Goal: Task Accomplishment & Management: Complete application form

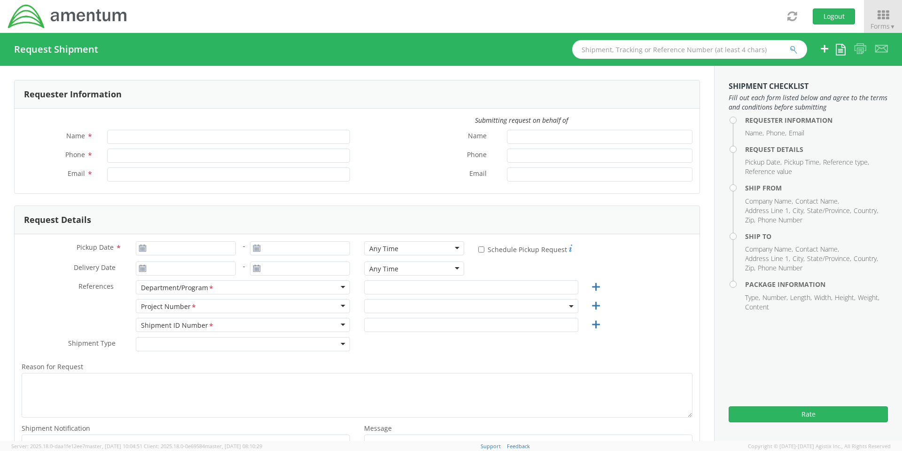
type input "[PERSON_NAME]"
type input "[PHONE_NUMBER]"
type input "[PERSON_NAME][EMAIL_ADDRESS][PERSON_NAME][DOMAIN_NAME]"
select select "[DOMAIN_NAME]"
click at [175, 249] on input "Pickup Date *" at bounding box center [186, 248] width 100 height 14
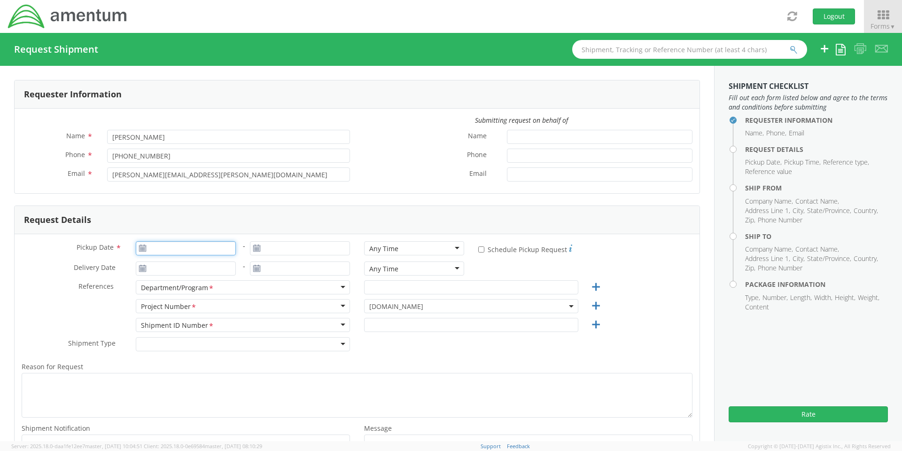
type input "[DATE]"
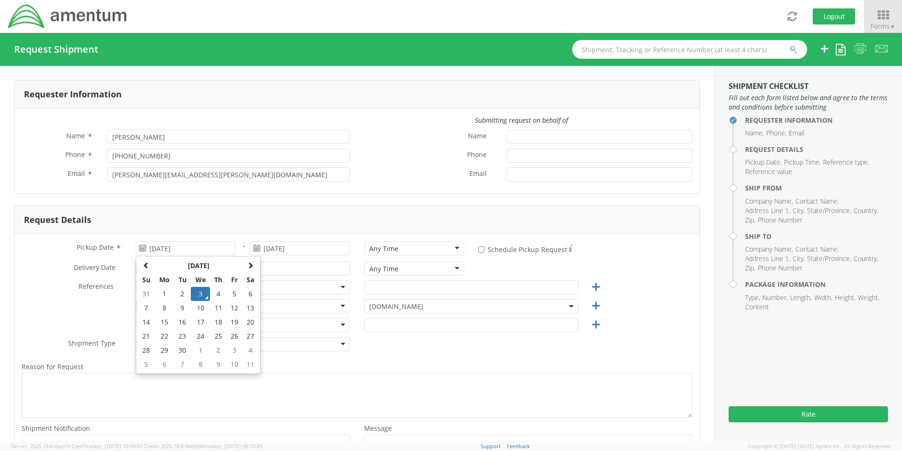
click at [723, 203] on aside "Shipment Checklist Fill out each form listed below and agree to the terms and c…" at bounding box center [808, 253] width 188 height 375
click at [889, 16] on icon at bounding box center [883, 14] width 44 height 13
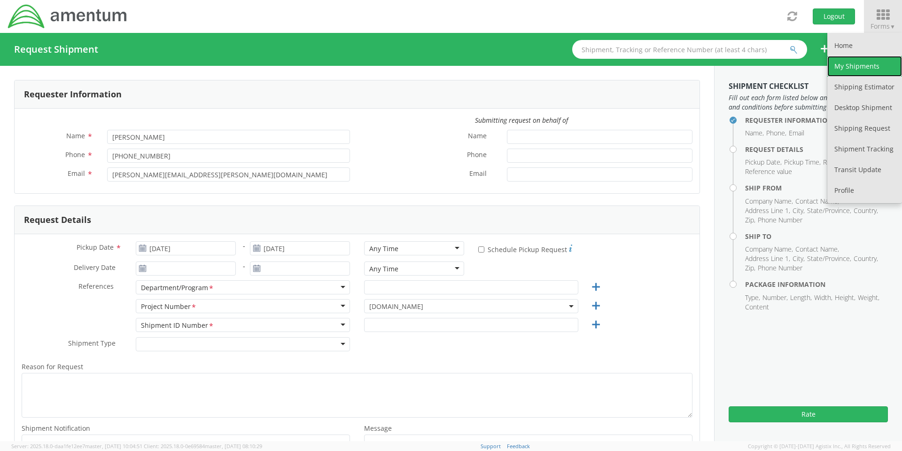
click at [856, 62] on link "My Shipments" at bounding box center [864, 66] width 75 height 21
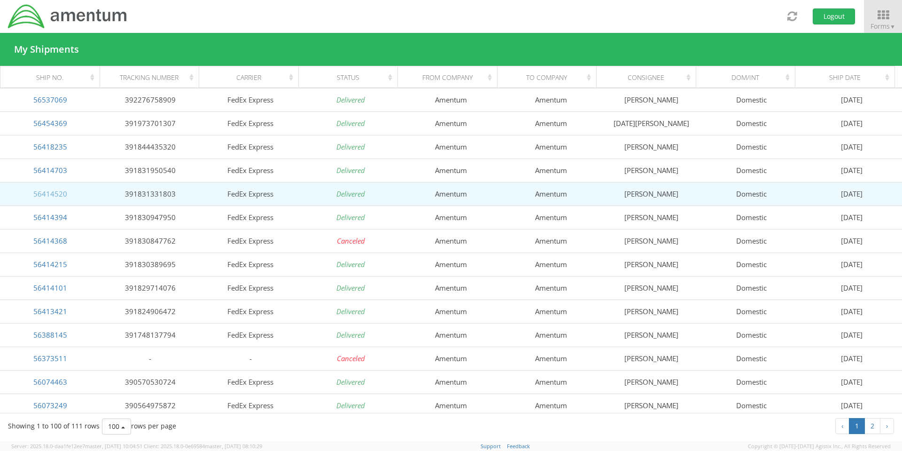
click at [53, 192] on link "56414520" at bounding box center [50, 193] width 34 height 9
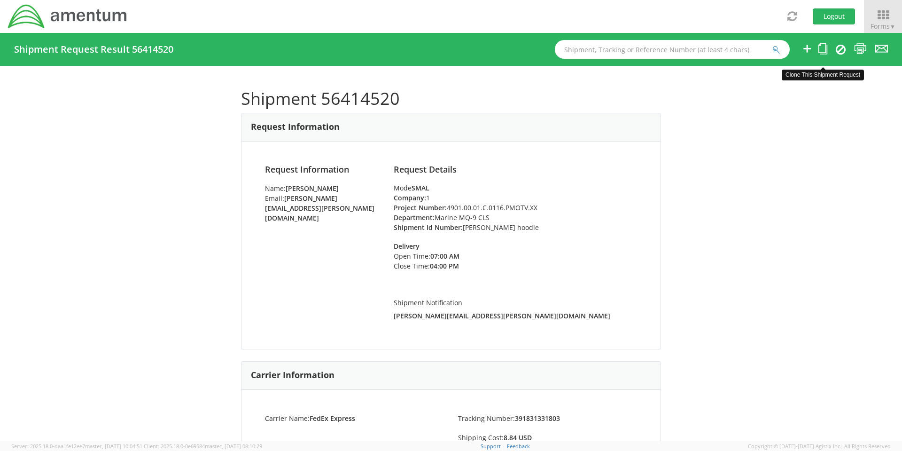
click at [823, 53] on icon at bounding box center [822, 49] width 9 height 12
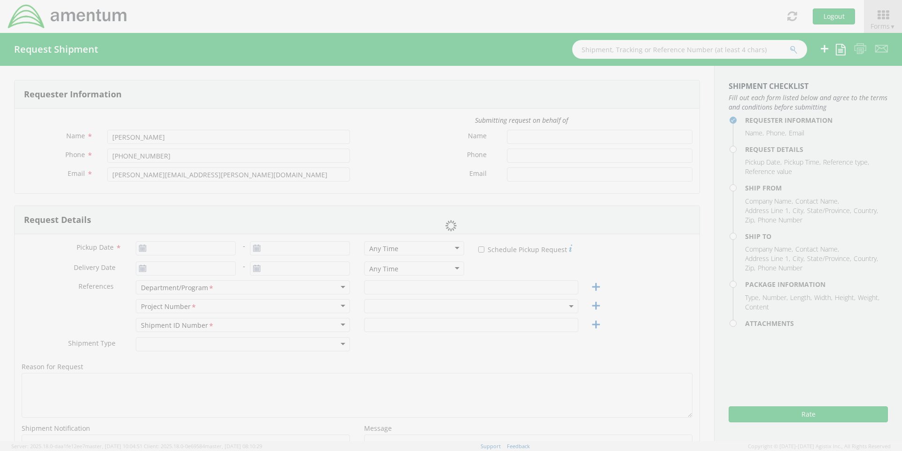
type input "[DATE]"
type input "Marine MQ-9 CLS"
type input "[PERSON_NAME] hoodie"
select select
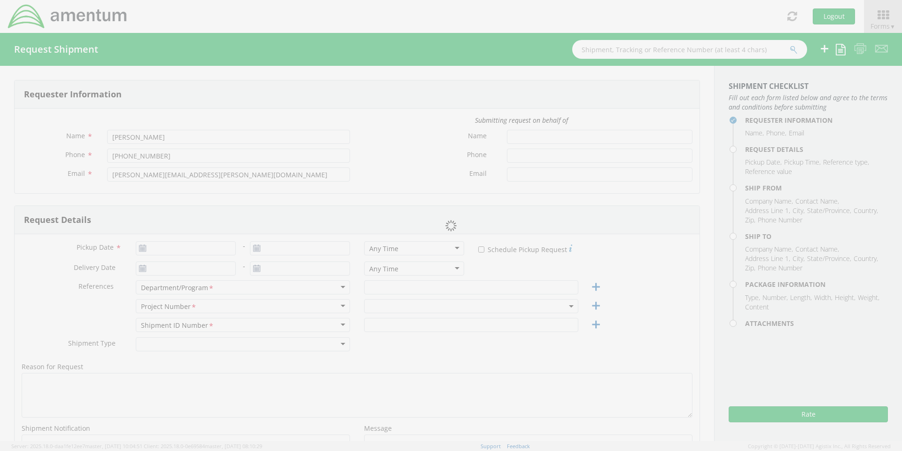
type input "Amentum"
type input "811 [PERSON_NAME] Dr"
type input "[GEOGRAPHIC_DATA]"
type input "89119"
type input "[PERSON_NAME]"
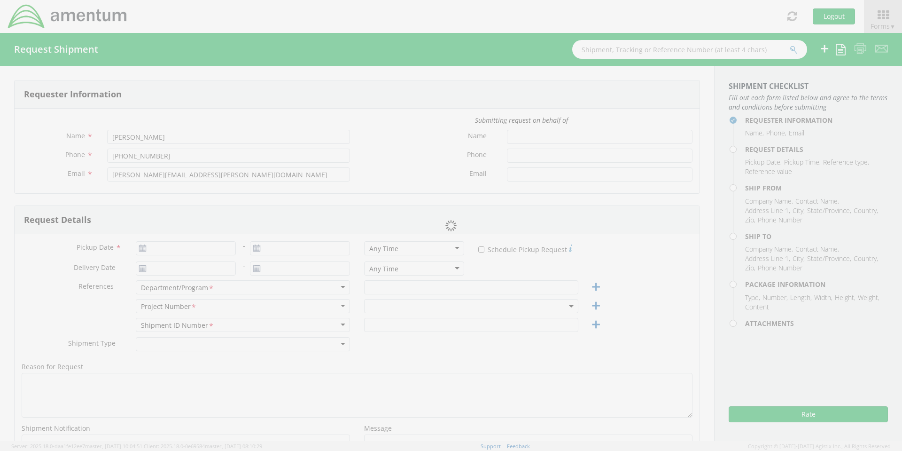
type input "7024927941"
type input "[PERSON_NAME][EMAIL_ADDRESS][PERSON_NAME][DOMAIN_NAME]"
select select
type input "Amentum"
type input "[STREET_ADDRESS]"
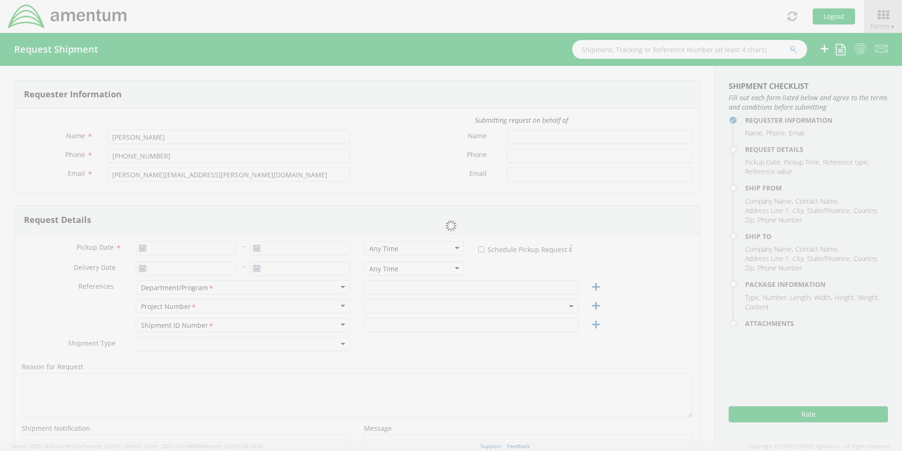
type input "unit 1505"
type input "[GEOGRAPHIC_DATA]"
type input "89109"
type input "[PERSON_NAME]"
type input "7024927941"
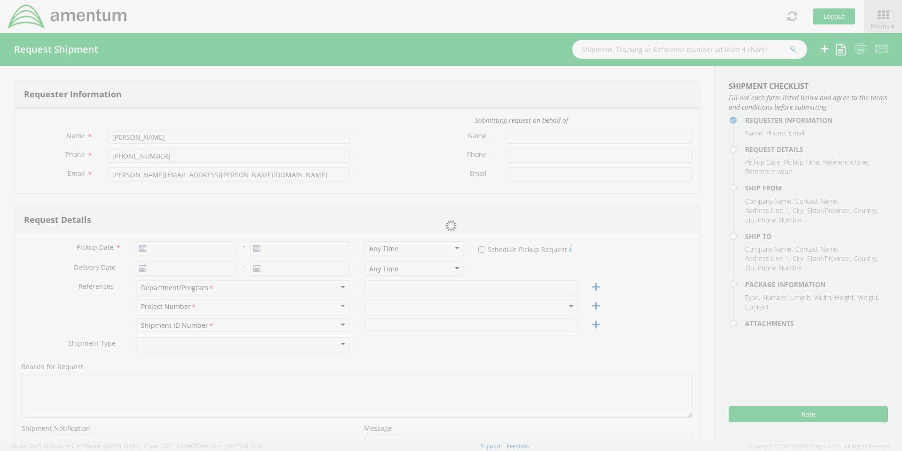
checkbox input "true"
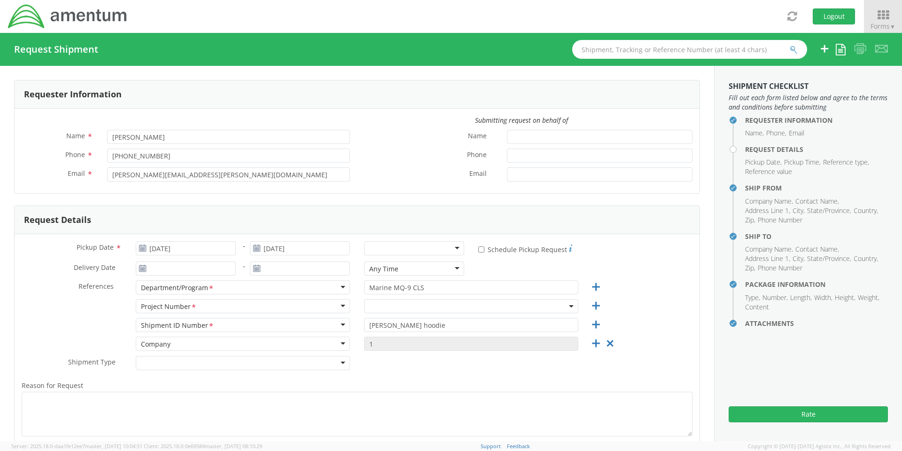
select select "[DOMAIN_NAME]"
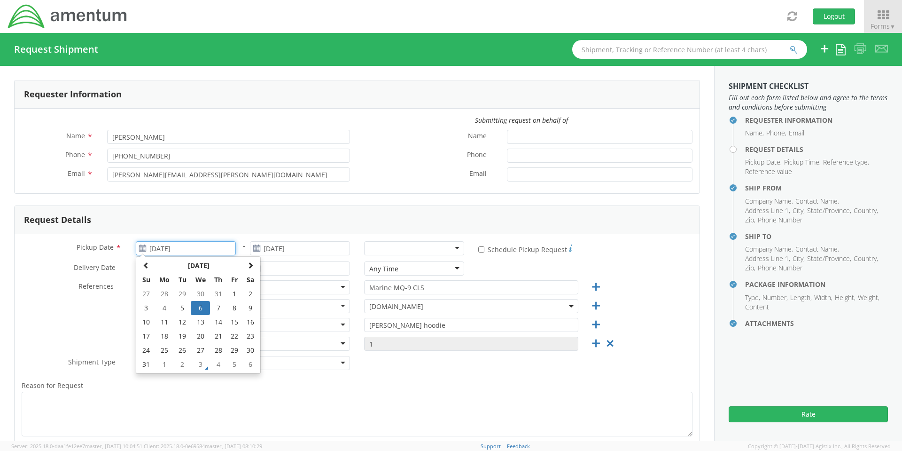
click at [217, 245] on input "[DATE]" at bounding box center [186, 248] width 100 height 14
click at [246, 264] on th at bounding box center [250, 265] width 16 height 14
click at [198, 296] on td "3" at bounding box center [201, 294] width 20 height 14
type input "[DATE]"
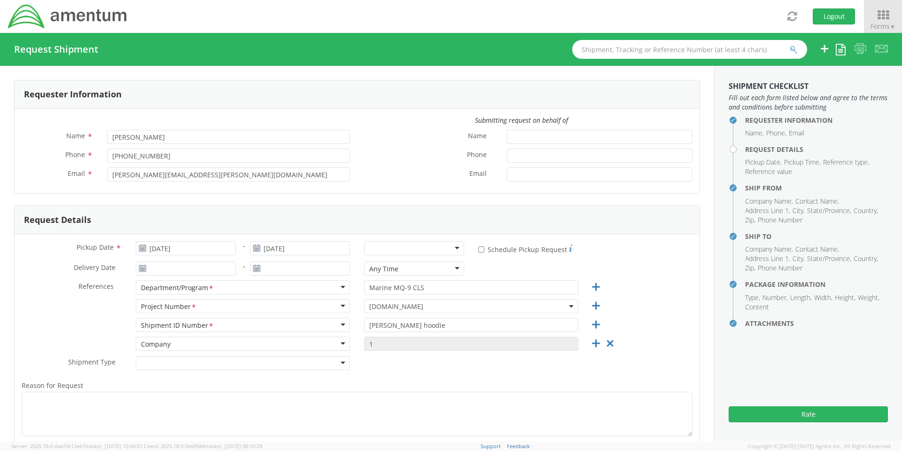
click at [456, 247] on div at bounding box center [414, 248] width 100 height 14
drag, startPoint x: 393, startPoint y: 325, endPoint x: 353, endPoint y: 327, distance: 40.0
click at [353, 327] on div "Shipment ID Number <span class="required">*</span> Shipment ID Number * Account…" at bounding box center [357, 327] width 685 height 19
click at [407, 327] on input "[PERSON_NAME] hoodie" at bounding box center [471, 325] width 214 height 14
click at [382, 325] on input "[PERSON_NAME] hoodie" at bounding box center [471, 325] width 214 height 14
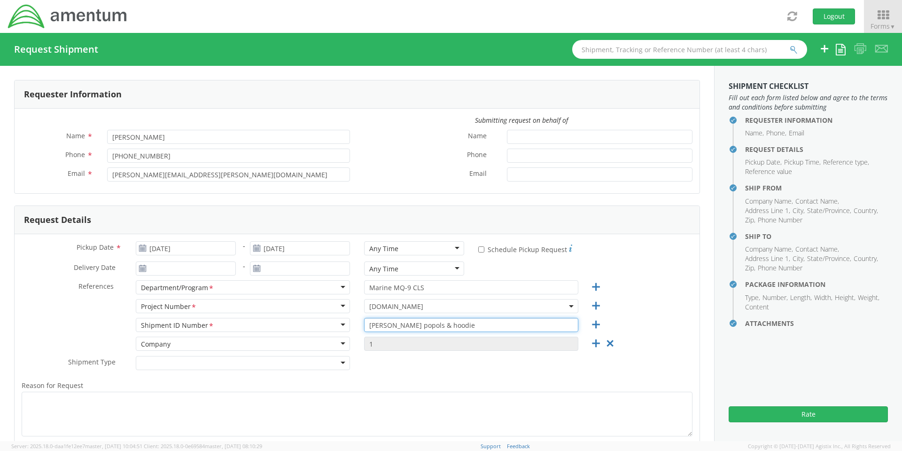
click at [393, 325] on input "[PERSON_NAME] popols & hoodie" at bounding box center [471, 325] width 214 height 14
click at [390, 326] on input "[PERSON_NAME] popols & hoodie" at bounding box center [471, 325] width 214 height 14
click at [398, 327] on input "[PERSON_NAME] polols & hoodie" at bounding box center [471, 325] width 214 height 14
type input "[PERSON_NAME] polos & hoodie"
click at [430, 306] on span "[DOMAIN_NAME]" at bounding box center [471, 306] width 204 height 9
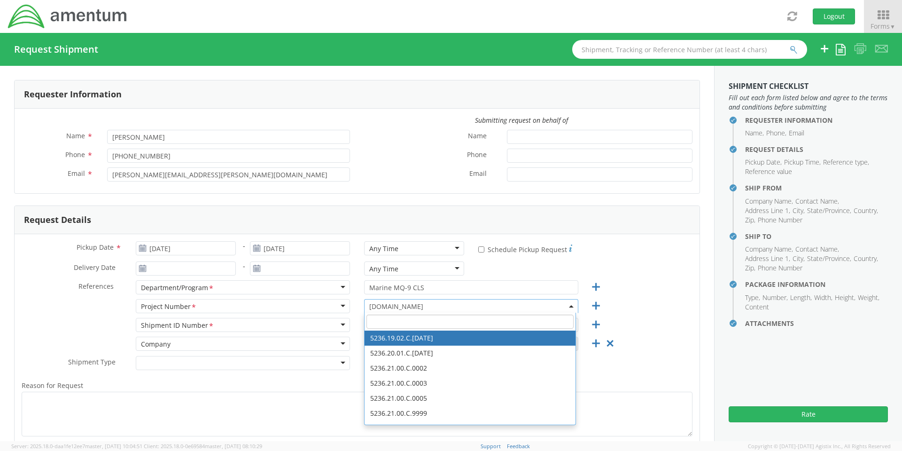
click at [435, 304] on span "[DOMAIN_NAME]" at bounding box center [471, 306] width 204 height 9
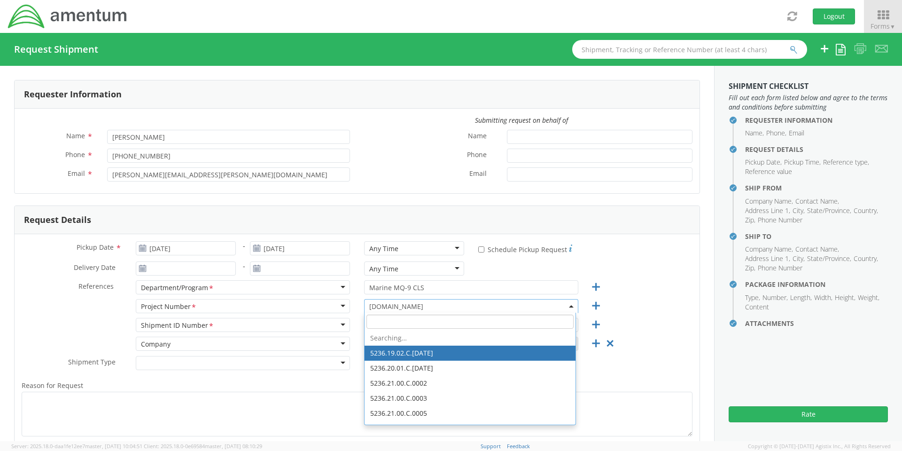
click at [400, 303] on span "[DOMAIN_NAME]" at bounding box center [471, 306] width 204 height 9
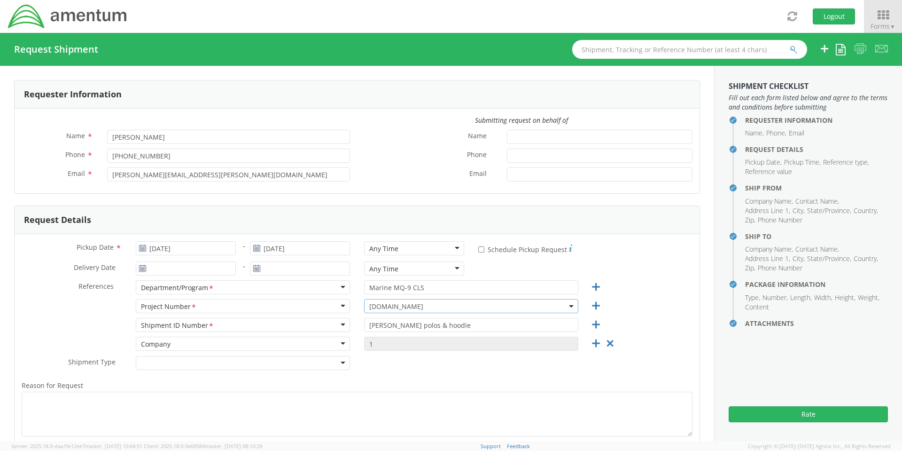
click at [473, 304] on span "[DOMAIN_NAME]" at bounding box center [471, 306] width 204 height 9
click at [400, 306] on span "[DOMAIN_NAME]" at bounding box center [471, 306] width 204 height 9
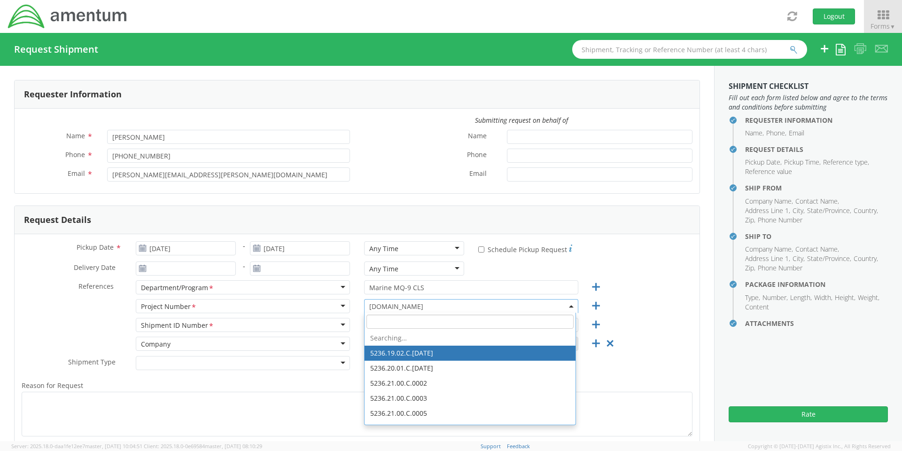
click at [400, 306] on span "[DOMAIN_NAME]" at bounding box center [471, 306] width 204 height 9
click at [393, 322] on input "search" at bounding box center [469, 321] width 207 height 14
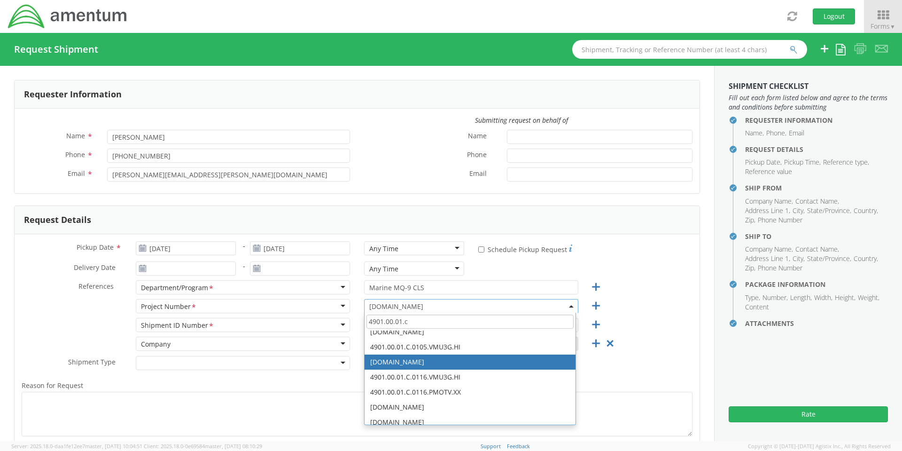
scroll to position [188, 0]
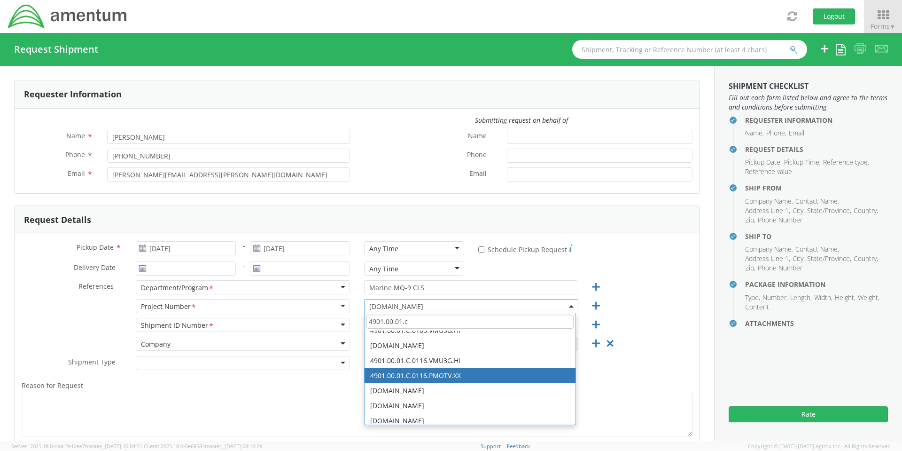
type input "4901.00.01.c"
select select "4901.00.01.C.0116.PMOTV.XX"
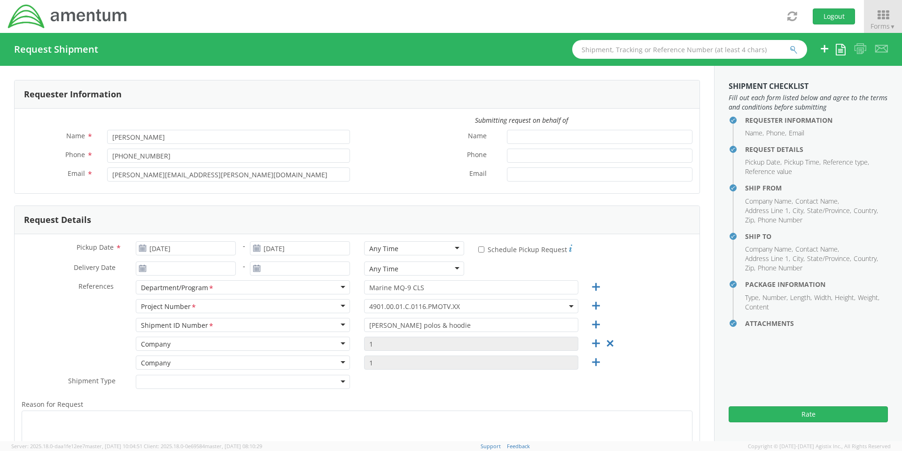
click at [442, 390] on div "Shipment Type * Batch Regular" at bounding box center [357, 383] width 685 height 19
click at [604, 341] on icon at bounding box center [610, 343] width 12 height 12
click at [463, 365] on div "Shipment Type * Batch Regular" at bounding box center [357, 365] width 685 height 19
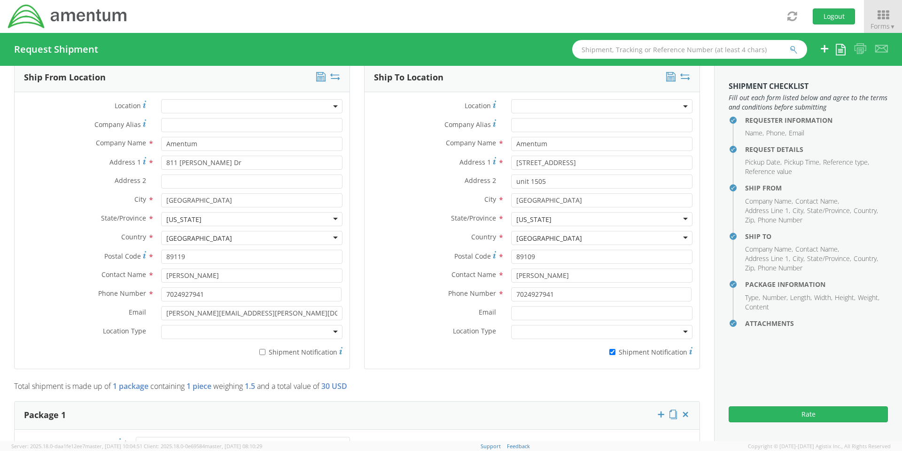
scroll to position [470, 0]
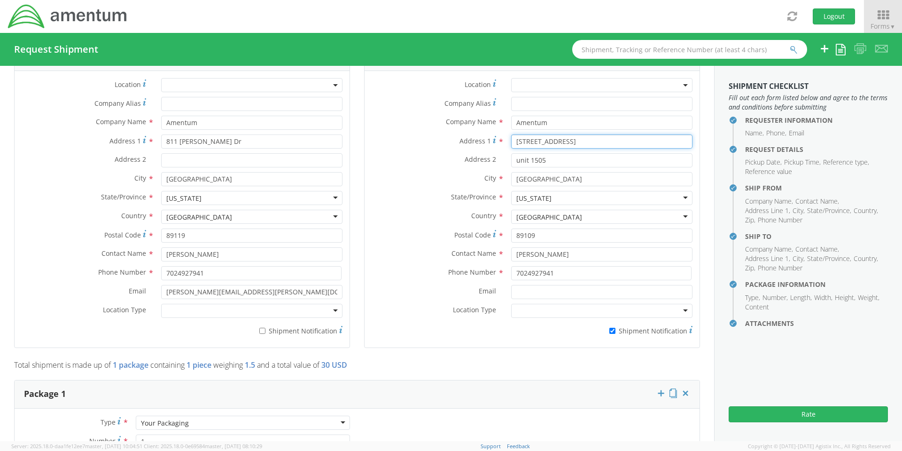
drag, startPoint x: 568, startPoint y: 142, endPoint x: 463, endPoint y: 144, distance: 105.2
click at [463, 144] on div "Address [STREET_ADDRESS]" at bounding box center [532, 141] width 335 height 14
type input "[STREET_ADDRESS]"
drag, startPoint x: 541, startPoint y: 233, endPoint x: 499, endPoint y: 237, distance: 41.5
click at [504, 237] on div "89109" at bounding box center [601, 235] width 195 height 14
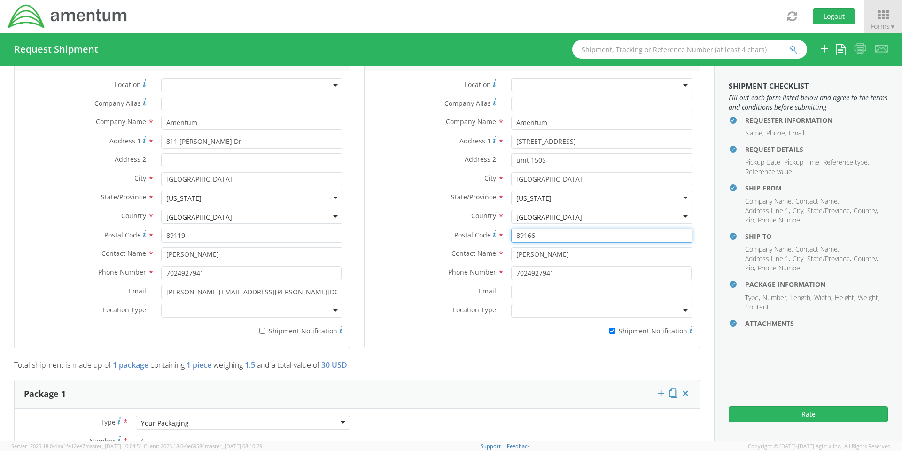
type input "89166"
drag, startPoint x: 567, startPoint y: 254, endPoint x: 506, endPoint y: 251, distance: 60.2
click at [511, 251] on input "[PERSON_NAME]" at bounding box center [601, 254] width 181 height 14
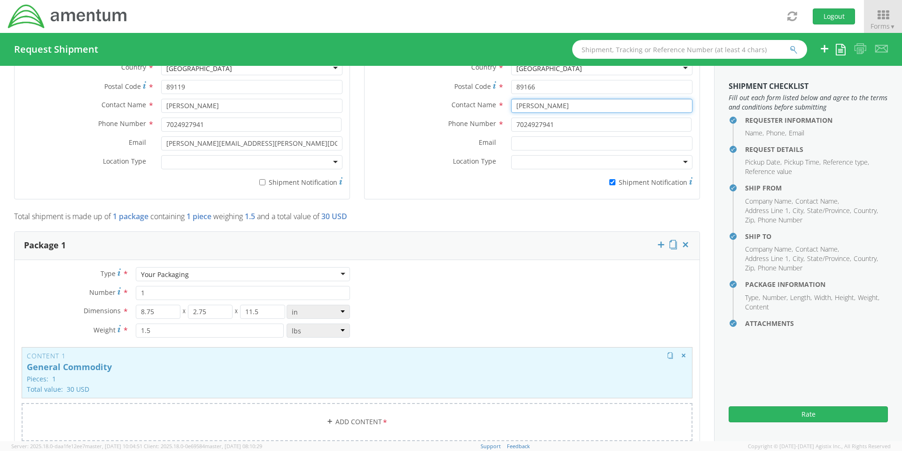
scroll to position [658, 0]
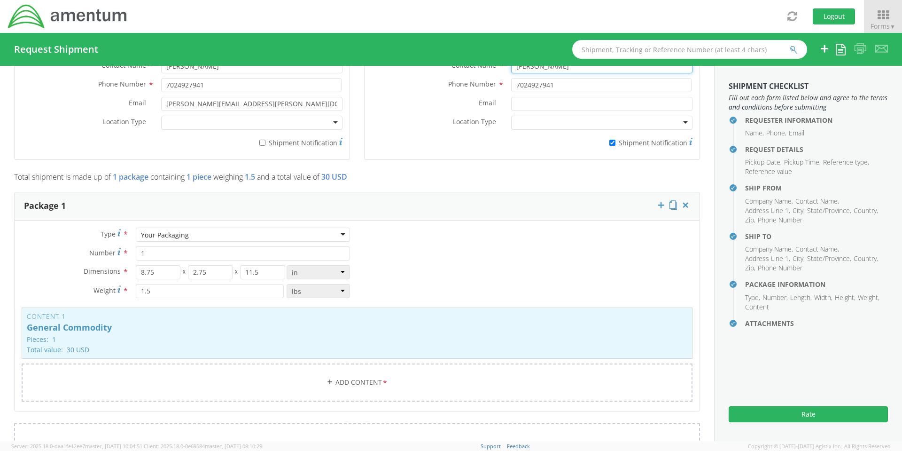
type input "[PERSON_NAME]"
click at [192, 275] on input "2.75" at bounding box center [210, 272] width 45 height 14
type input "7.75"
drag, startPoint x: 250, startPoint y: 273, endPoint x: 245, endPoint y: 272, distance: 5.3
click at [245, 272] on input "11.5" at bounding box center [262, 272] width 45 height 14
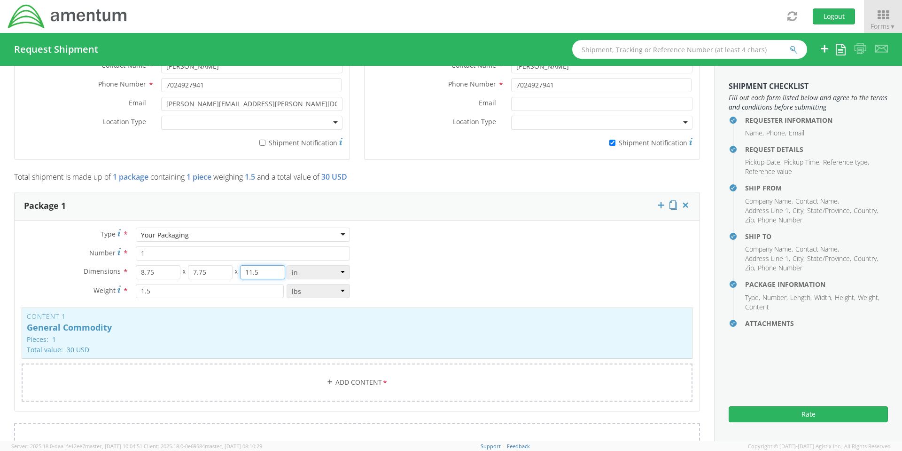
click at [262, 274] on input "11.5" at bounding box center [262, 272] width 45 height 14
drag, startPoint x: 152, startPoint y: 290, endPoint x: 125, endPoint y: 287, distance: 26.9
click at [125, 287] on div "Weight * 1.5 lbs kgs" at bounding box center [186, 291] width 342 height 14
type input "4"
click at [221, 333] on div "Content 1 General Commodity Pieces: 1 Total value: 30 USD HAZMAT" at bounding box center [357, 332] width 671 height 51
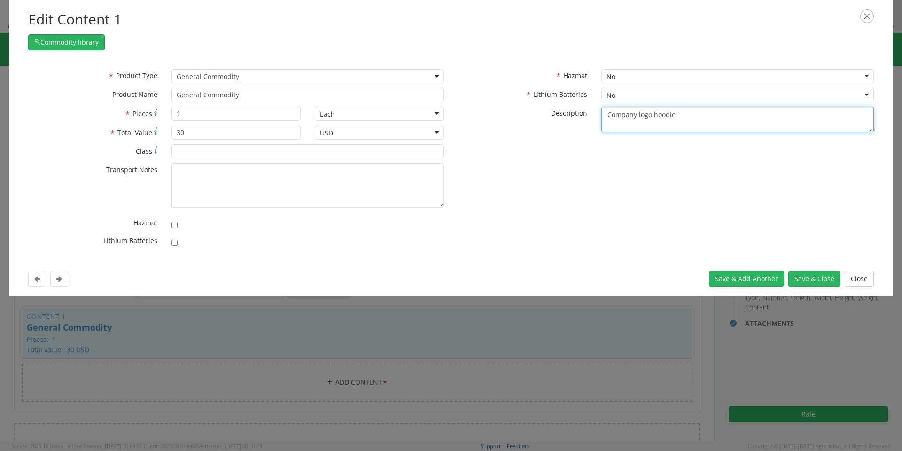
click at [637, 117] on textarea "Company logo hoodie" at bounding box center [737, 120] width 272 height 26
click at [644, 117] on textarea "Company 5 logo hoodie" at bounding box center [737, 120] width 272 height 26
click at [638, 116] on textarea "Company 5 logo hoodie" at bounding box center [737, 120] width 272 height 26
click at [646, 115] on textarea "Company 5 logo hoodie" at bounding box center [737, 120] width 272 height 26
click at [688, 117] on textarea "Company logo hoodie" at bounding box center [737, 120] width 272 height 26
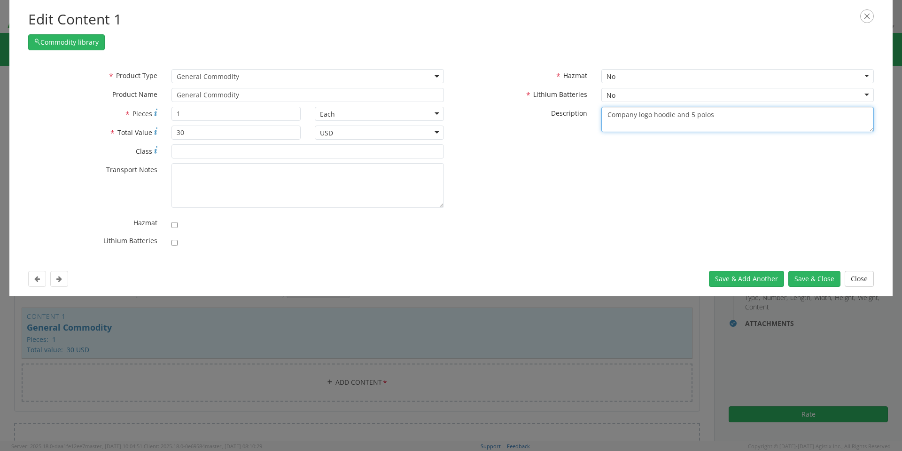
type textarea "Company logo hoodie and 5 polos"
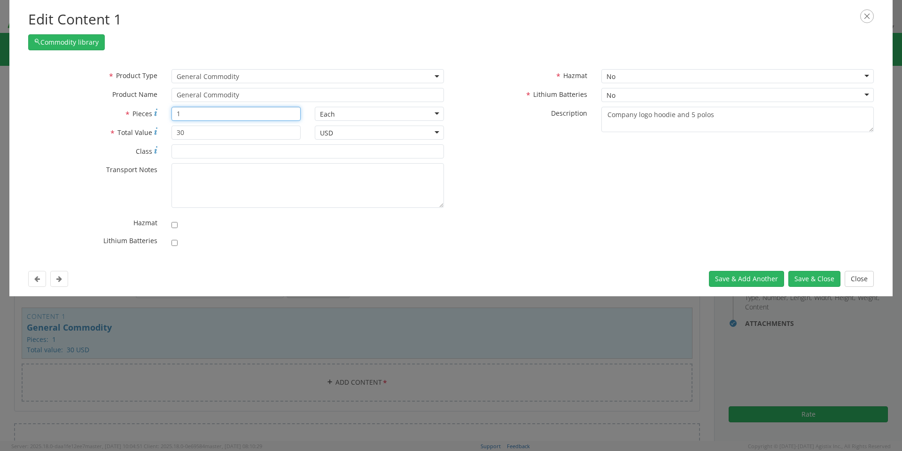
drag, startPoint x: 179, startPoint y: 115, endPoint x: 173, endPoint y: 115, distance: 6.1
click at [173, 115] on input "1" at bounding box center [235, 114] width 129 height 14
type input "6"
drag, startPoint x: 188, startPoint y: 134, endPoint x: 171, endPoint y: 134, distance: 16.9
click at [171, 134] on input "30" at bounding box center [235, 132] width 129 height 14
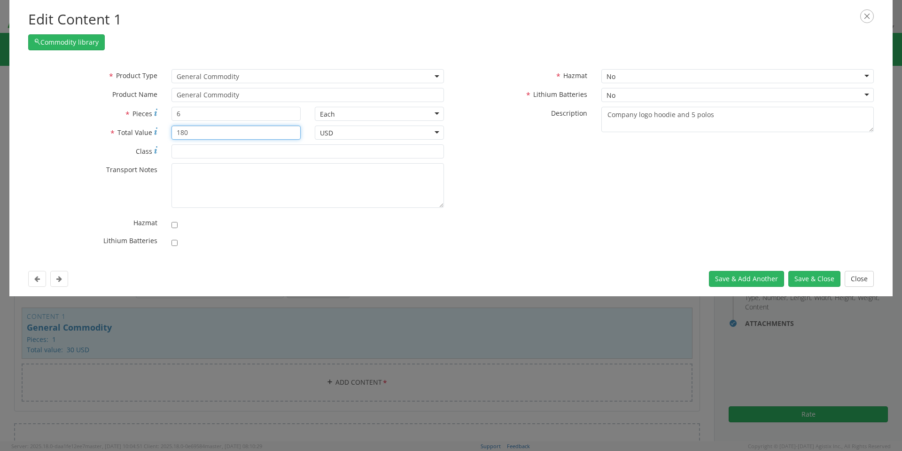
type input "180"
click at [274, 211] on div "* Transport Notes" at bounding box center [236, 187] width 430 height 49
click at [820, 279] on button "Save & Close" at bounding box center [814, 279] width 52 height 16
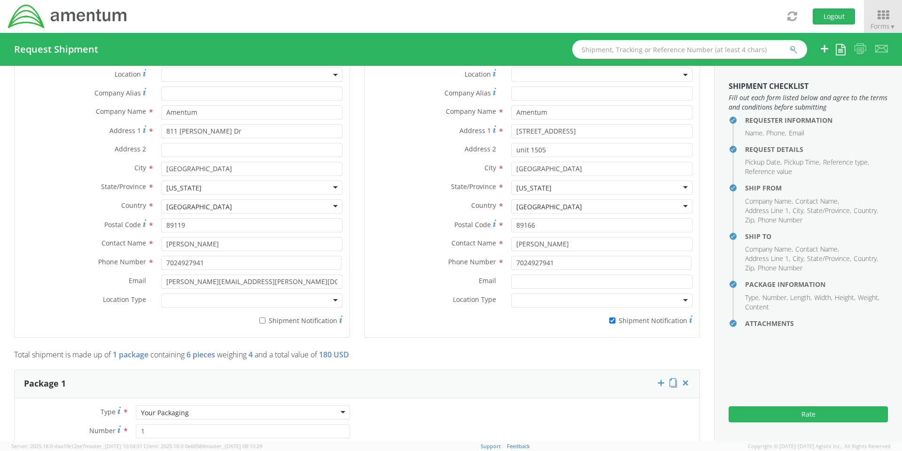
scroll to position [564, 0]
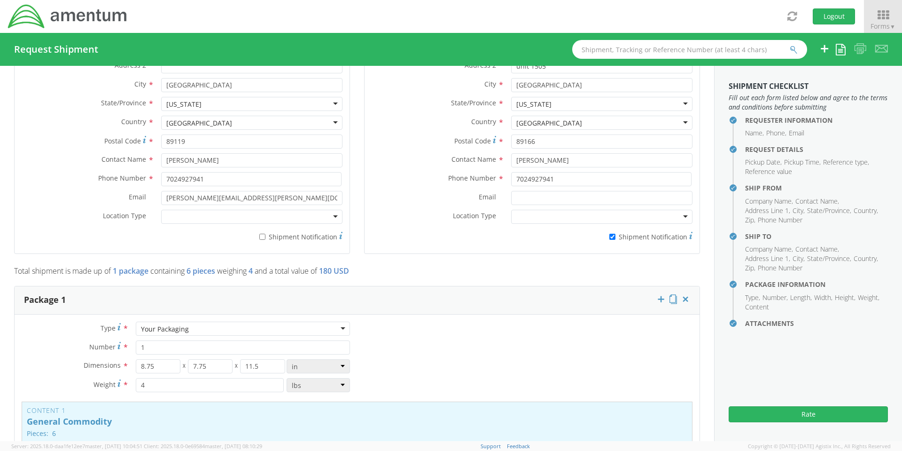
click at [341, 329] on div "Your Packaging" at bounding box center [243, 328] width 214 height 14
click at [340, 327] on div "Your Packaging" at bounding box center [243, 328] width 214 height 14
click at [431, 357] on div "Type * Your Packaging Your Packaging Crate(s) Envelope Pallet(s) Oversized (Not…" at bounding box center [357, 414] width 685 height 186
click at [805, 414] on button "Rate" at bounding box center [808, 414] width 159 height 16
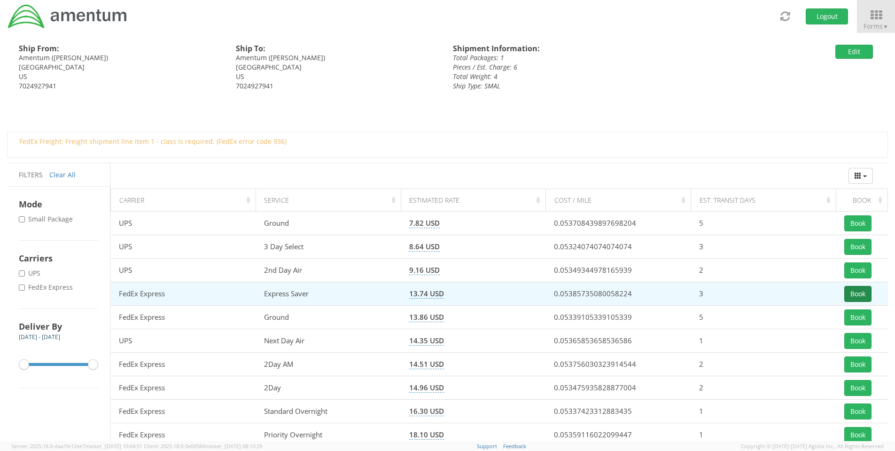
click at [854, 292] on button "Book" at bounding box center [857, 294] width 27 height 16
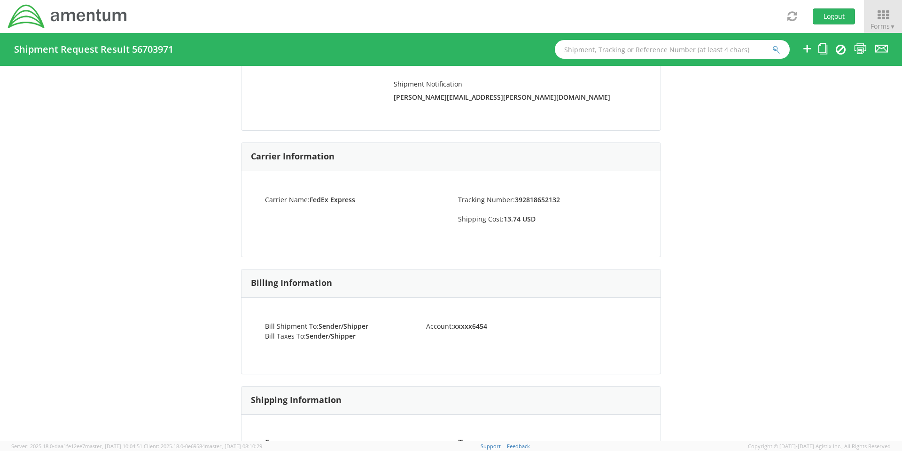
scroll to position [235, 0]
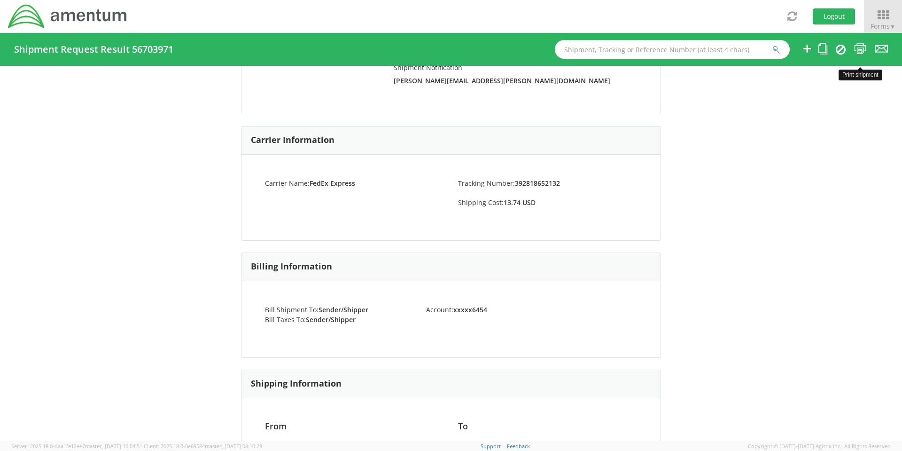
click at [860, 50] on icon at bounding box center [860, 49] width 13 height 12
